Goal: Task Accomplishment & Management: Manage account settings

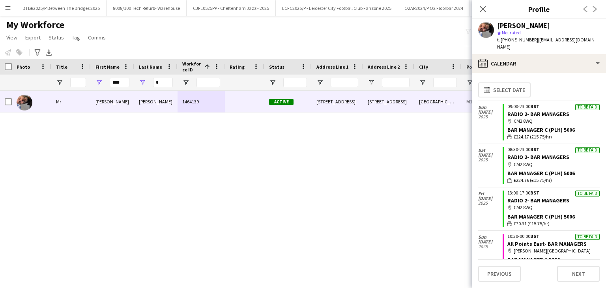
scroll to position [79, 0]
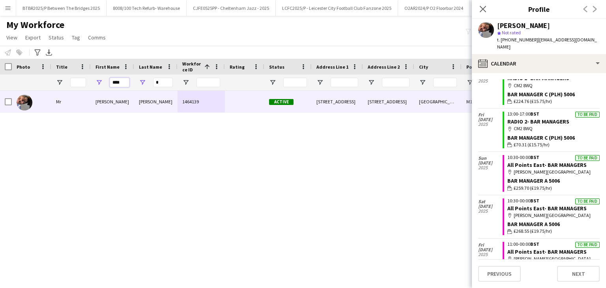
click at [114, 82] on input "****" at bounding box center [120, 82] width 20 height 9
type input "***"
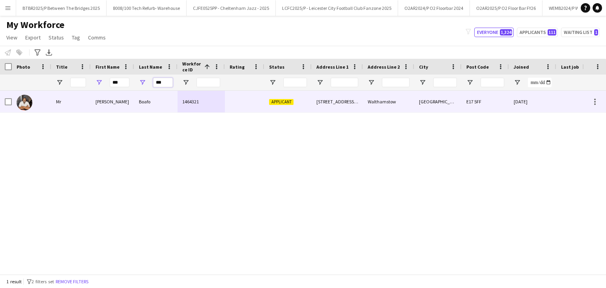
type input "***"
click at [328, 102] on div "[STREET_ADDRESS][PERSON_NAME]" at bounding box center [336, 102] width 51 height 22
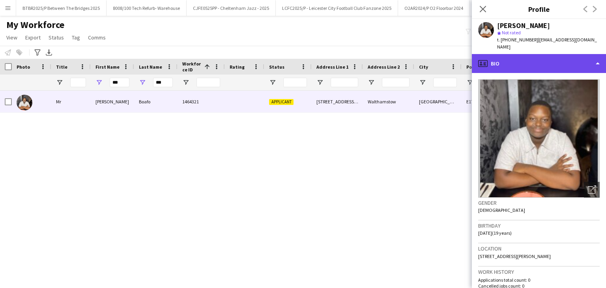
click at [518, 63] on div "profile Bio" at bounding box center [538, 63] width 134 height 19
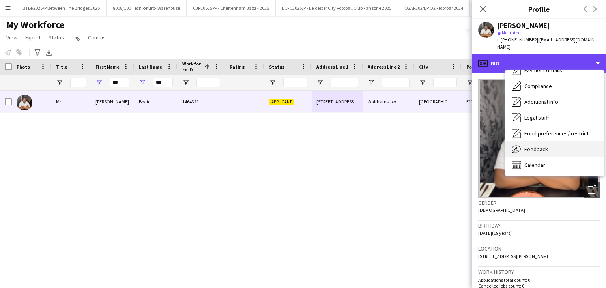
scroll to position [0, 0]
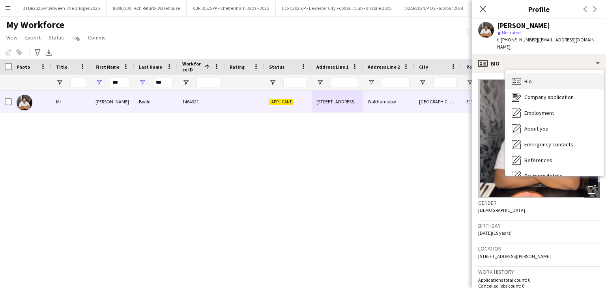
click at [541, 78] on div "Bio Bio" at bounding box center [554, 81] width 99 height 16
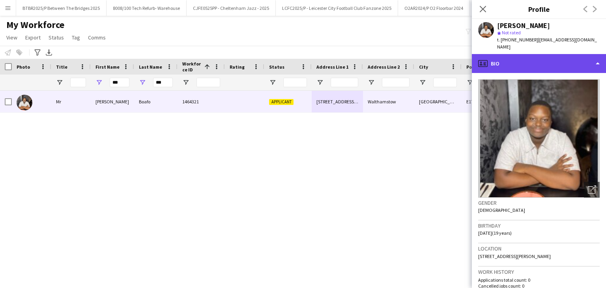
click at [536, 61] on div "profile Bio" at bounding box center [538, 63] width 134 height 19
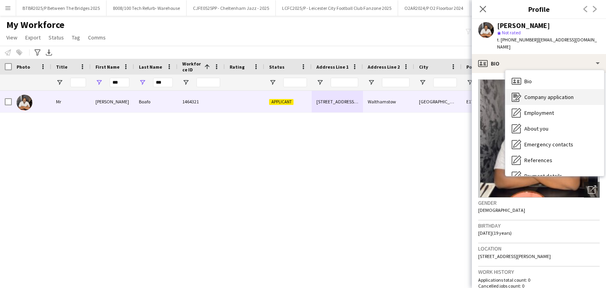
click at [540, 93] on span "Company application" at bounding box center [548, 96] width 49 height 7
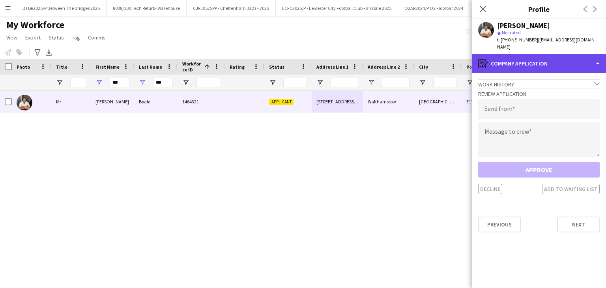
click at [538, 58] on div "register Company application" at bounding box center [538, 63] width 134 height 19
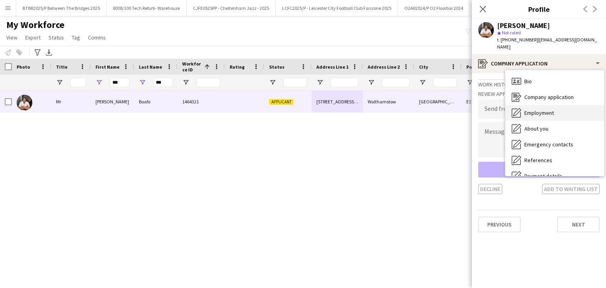
click at [551, 109] on span "Employment" at bounding box center [539, 112] width 30 height 7
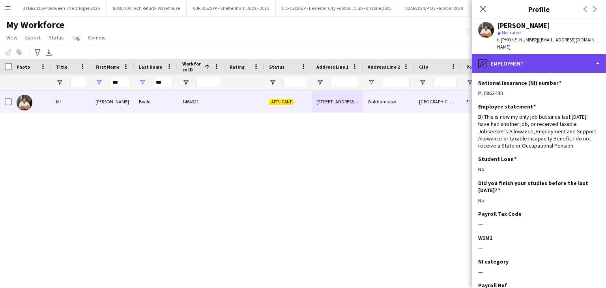
click at [536, 54] on div "pencil4 Employment" at bounding box center [538, 63] width 134 height 19
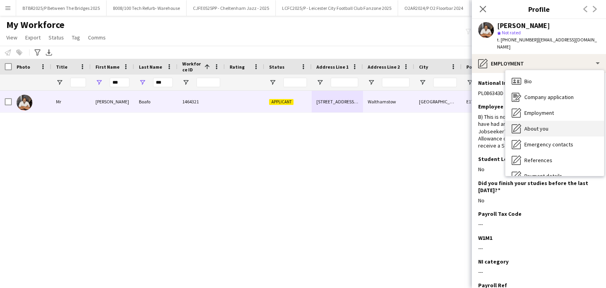
click at [550, 121] on div "About you About you" at bounding box center [554, 129] width 99 height 16
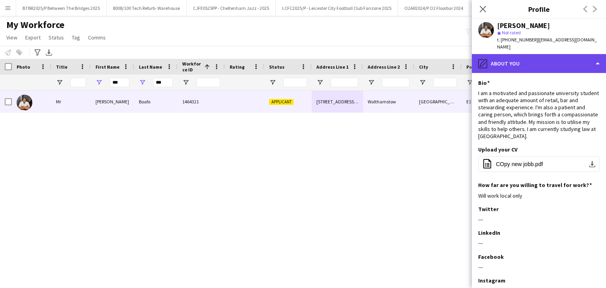
click at [533, 61] on div "pencil4 About you" at bounding box center [538, 63] width 134 height 19
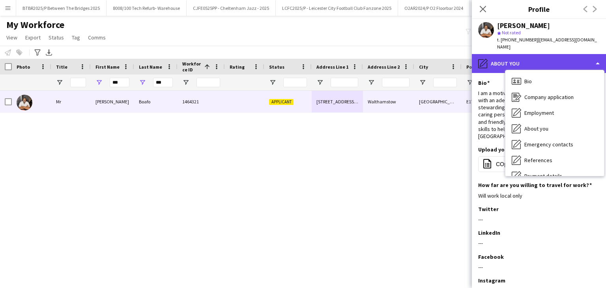
click at [532, 57] on div "pencil4 About you" at bounding box center [538, 63] width 134 height 19
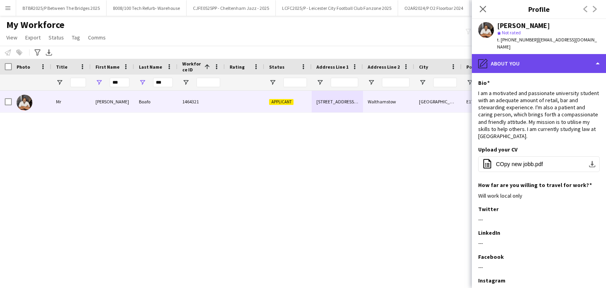
click at [532, 57] on div "pencil4 About you" at bounding box center [538, 63] width 134 height 19
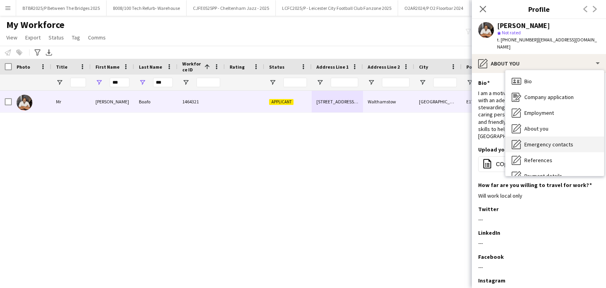
click at [555, 142] on div "Emergency contacts Emergency contacts" at bounding box center [554, 144] width 99 height 16
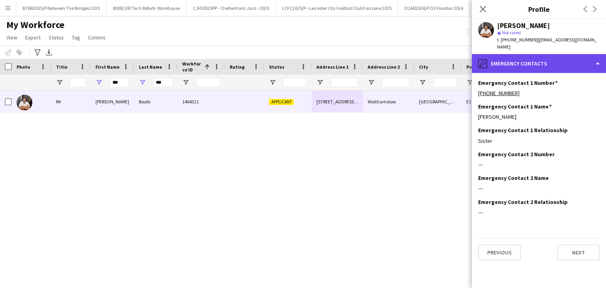
click at [538, 54] on div "pencil4 Emergency contacts" at bounding box center [538, 63] width 134 height 19
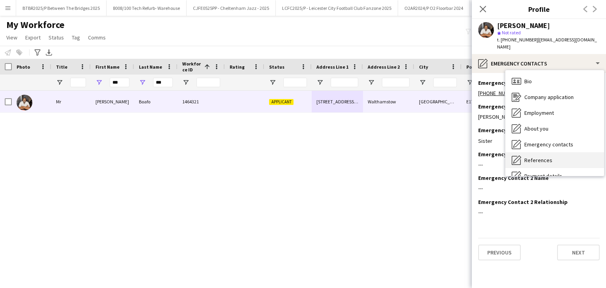
click at [554, 152] on div "References References" at bounding box center [554, 160] width 99 height 16
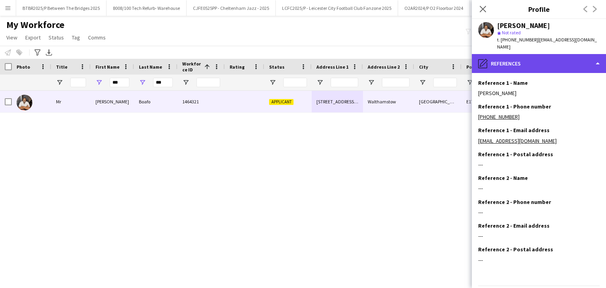
click at [527, 58] on div "pencil4 References" at bounding box center [538, 63] width 134 height 19
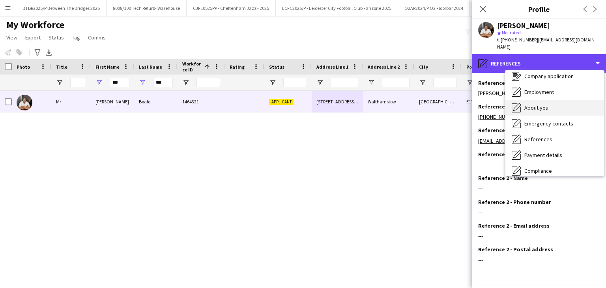
scroll to position [39, 0]
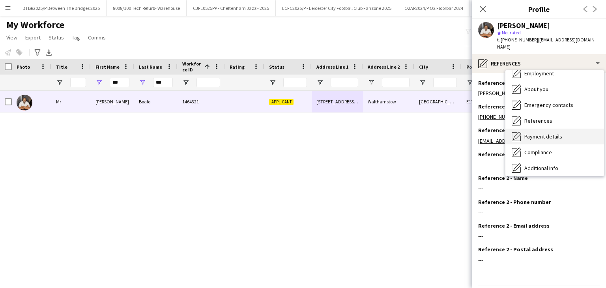
click at [549, 129] on div "Payment details Payment details" at bounding box center [554, 137] width 99 height 16
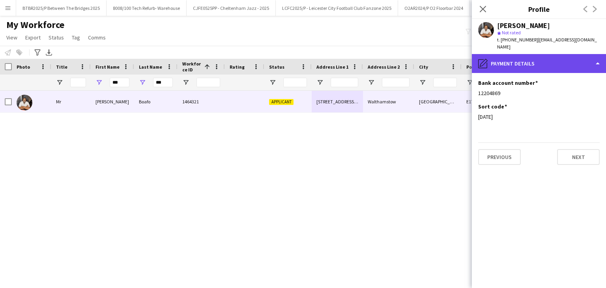
click at [531, 58] on div "pencil4 Payment details" at bounding box center [538, 63] width 134 height 19
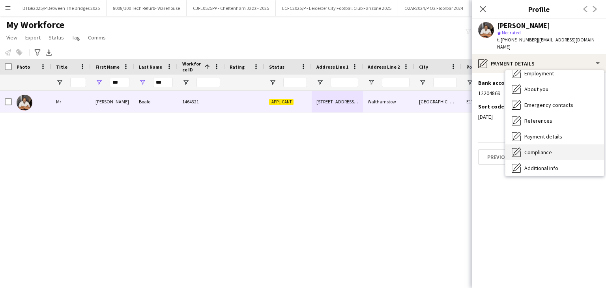
click at [553, 144] on div "Compliance Compliance" at bounding box center [554, 152] width 99 height 16
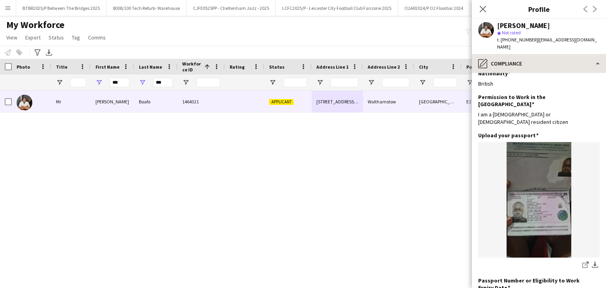
scroll to position [0, 0]
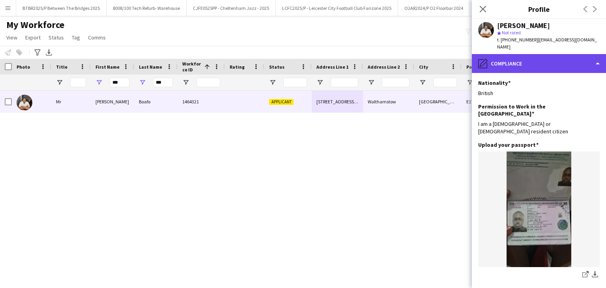
click at [528, 59] on div "pencil4 Compliance" at bounding box center [538, 63] width 134 height 19
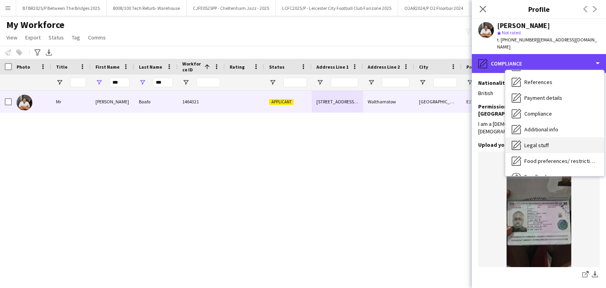
scroll to position [79, 0]
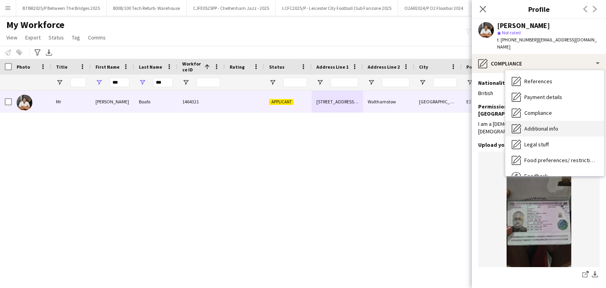
click at [550, 125] on span "Additional info" at bounding box center [541, 128] width 34 height 7
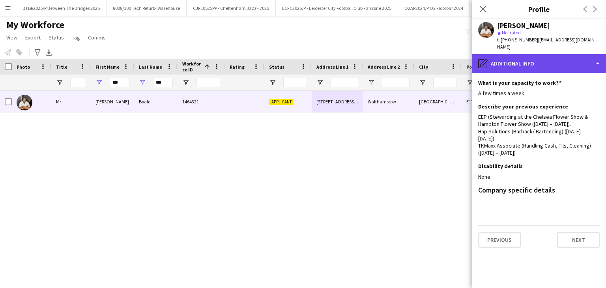
click at [537, 57] on div "pencil4 Additional info" at bounding box center [538, 63] width 134 height 19
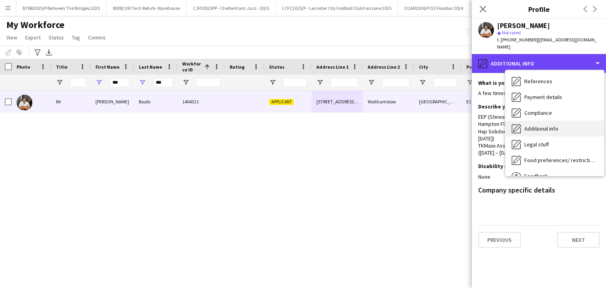
scroll to position [106, 0]
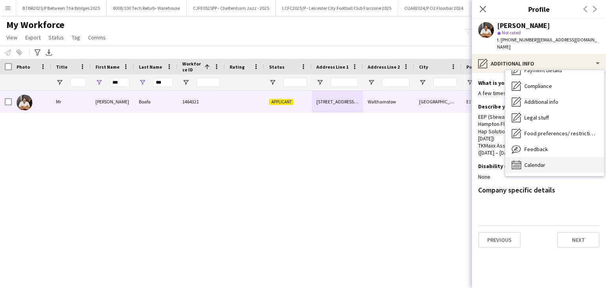
click at [555, 157] on div "Calendar Calendar" at bounding box center [554, 165] width 99 height 16
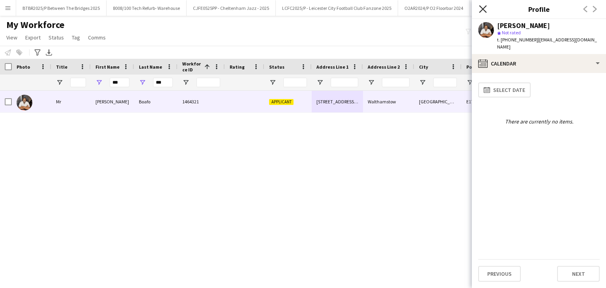
click at [484, 7] on icon "Close pop-in" at bounding box center [482, 8] width 7 height 7
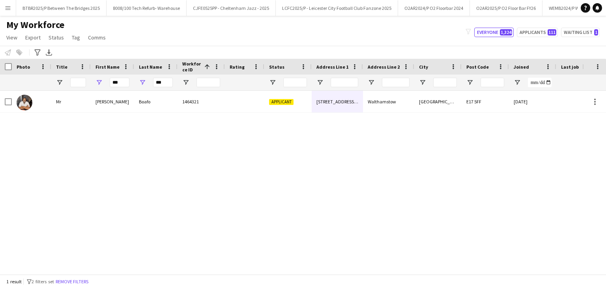
click at [232, 104] on div at bounding box center [244, 102] width 39 height 22
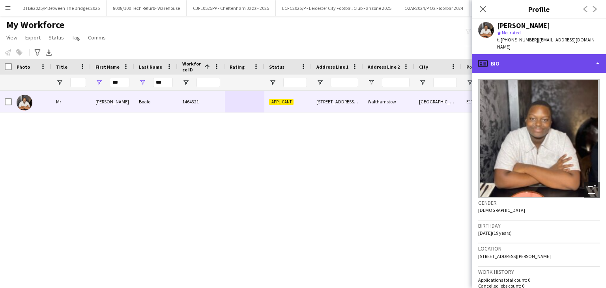
click at [536, 56] on div "profile Bio" at bounding box center [538, 63] width 134 height 19
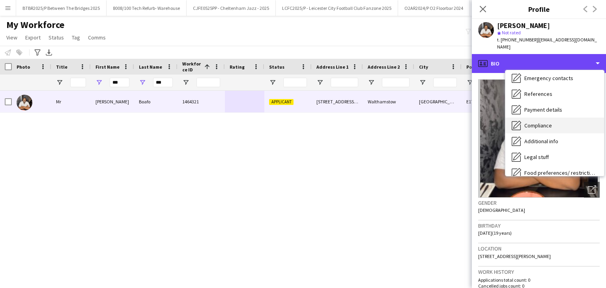
scroll to position [66, 0]
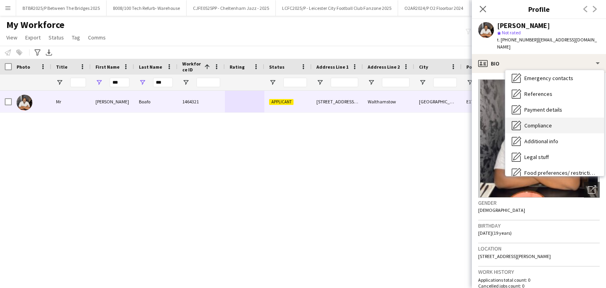
click at [561, 118] on div "Compliance Compliance" at bounding box center [554, 125] width 99 height 16
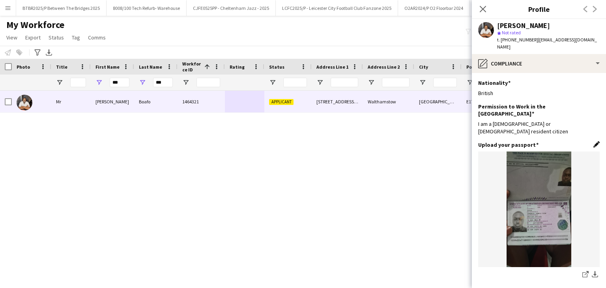
click at [593, 141] on app-icon "Edit this field" at bounding box center [596, 144] width 6 height 6
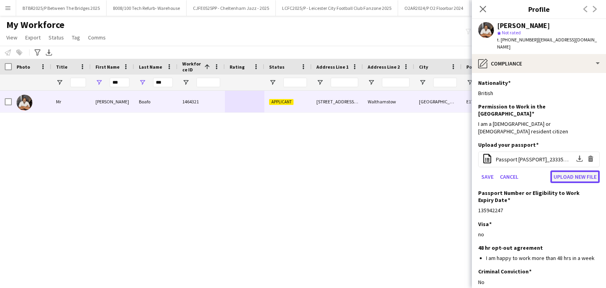
click at [567, 170] on button "Upload new file" at bounding box center [574, 176] width 49 height 13
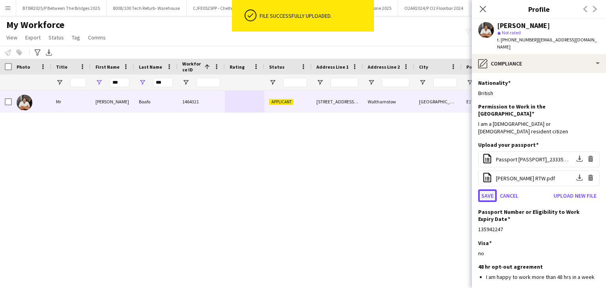
click at [486, 189] on button "Save" at bounding box center [487, 195] width 19 height 13
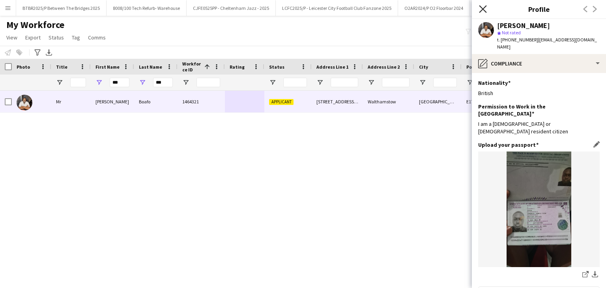
click at [483, 11] on icon "Close pop-in" at bounding box center [482, 8] width 7 height 7
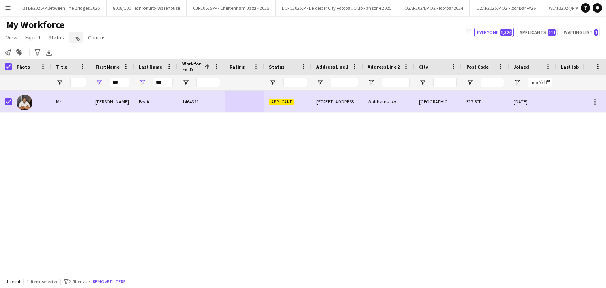
click at [74, 35] on span "Tag" at bounding box center [76, 37] width 8 height 7
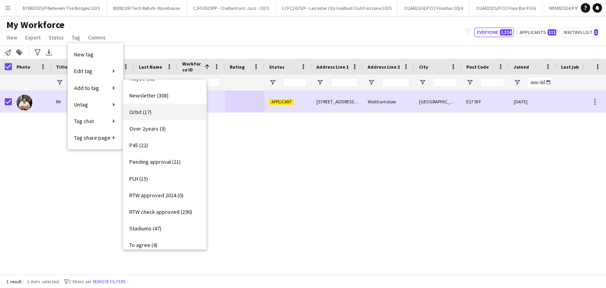
scroll to position [276, 0]
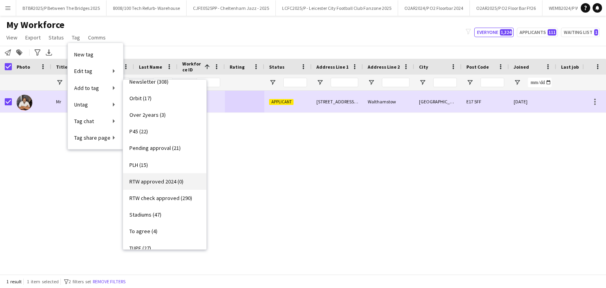
click at [157, 186] on link "RTW approved 2024 (0)" at bounding box center [164, 181] width 83 height 17
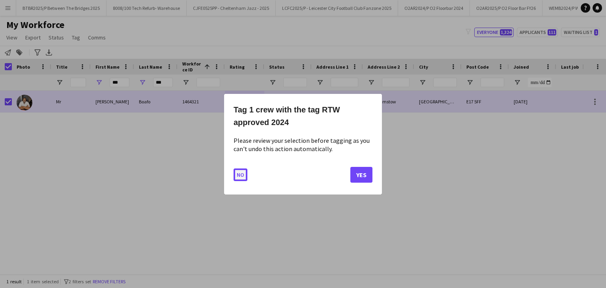
click at [238, 179] on button "No" at bounding box center [240, 174] width 14 height 13
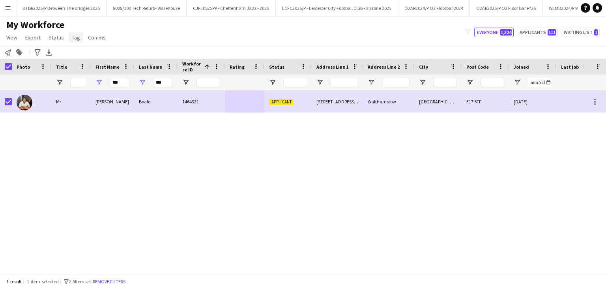
click at [75, 34] on span "Tag" at bounding box center [76, 37] width 8 height 7
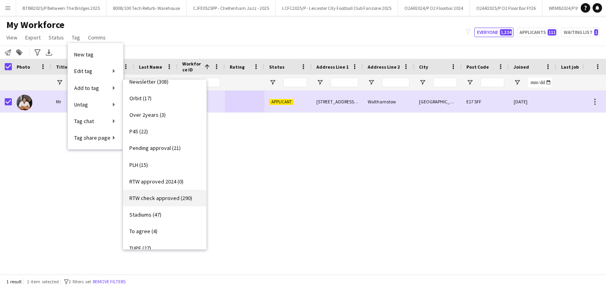
click at [170, 196] on span "RTW check approved (290)" at bounding box center [160, 197] width 63 height 7
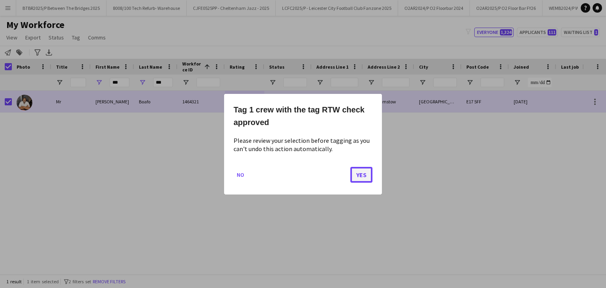
click at [356, 171] on button "Yes" at bounding box center [361, 174] width 22 height 16
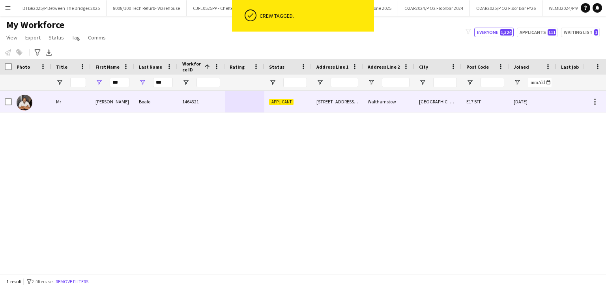
click at [316, 111] on div "[STREET_ADDRESS][PERSON_NAME]" at bounding box center [336, 102] width 51 height 22
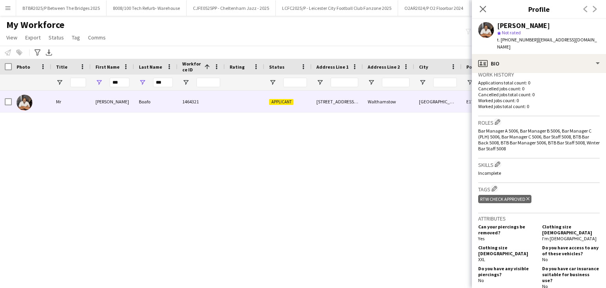
scroll to position [39, 0]
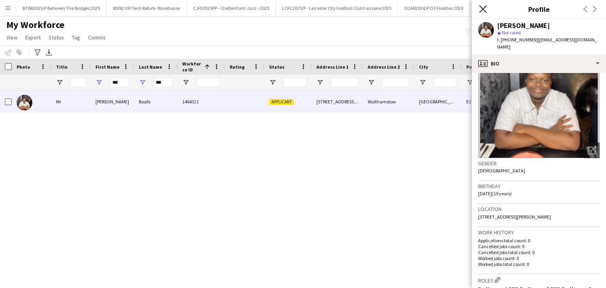
click at [484, 11] on icon "Close pop-in" at bounding box center [482, 8] width 7 height 7
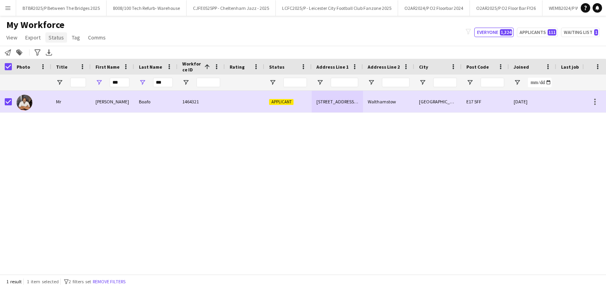
click at [59, 40] on span "Status" at bounding box center [55, 37] width 15 height 7
click at [63, 53] on link "Edit" at bounding box center [72, 54] width 55 height 17
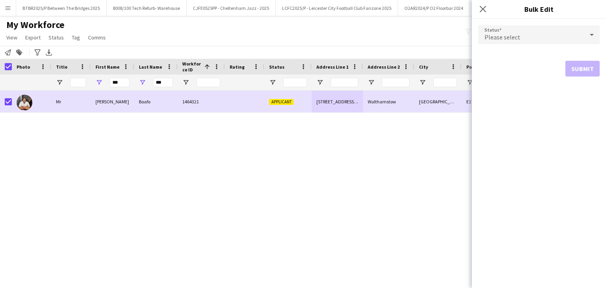
click at [552, 35] on div "Please select" at bounding box center [531, 34] width 106 height 19
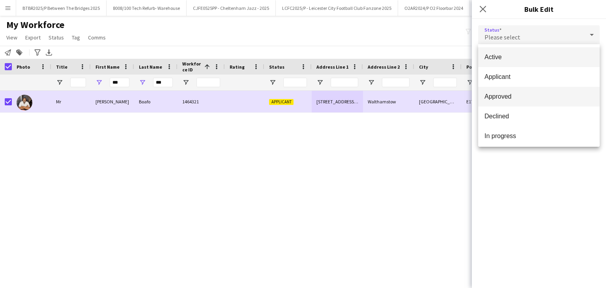
click at [513, 91] on mat-option "Approved" at bounding box center [538, 97] width 121 height 20
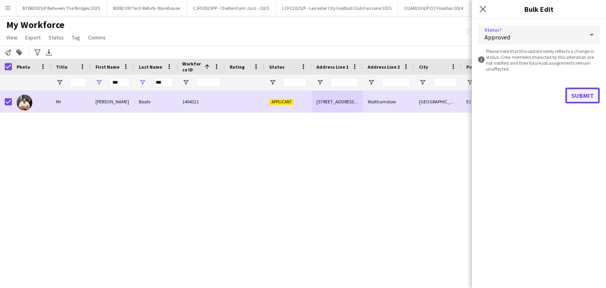
click at [575, 92] on button "Submit" at bounding box center [582, 96] width 34 height 16
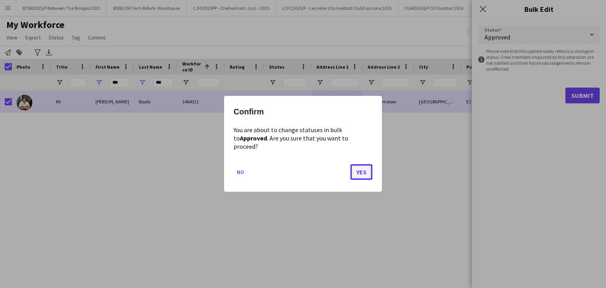
click at [366, 171] on button "Yes" at bounding box center [361, 172] width 22 height 16
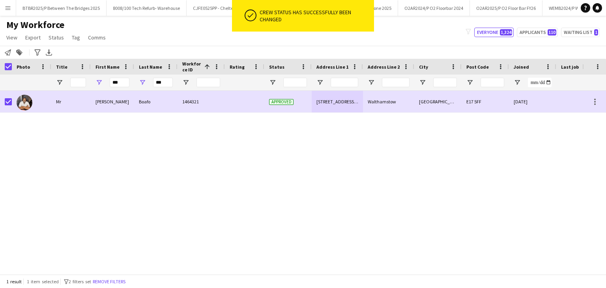
click at [366, 165] on div "[PERSON_NAME] 1464321 Approved [STREET_ADDRESS][PERSON_NAME] [DATE] 0 [EMAIL_AD…" at bounding box center [291, 179] width 582 height 177
